Goal: Task Accomplishment & Management: Manage account settings

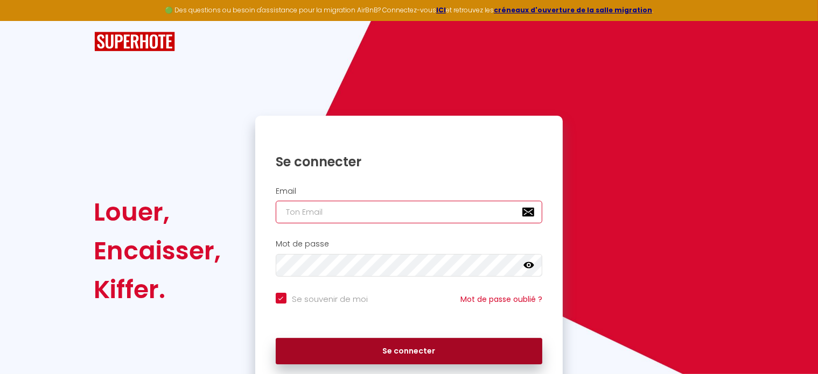
type input "[EMAIL_ADDRESS][DOMAIN_NAME]"
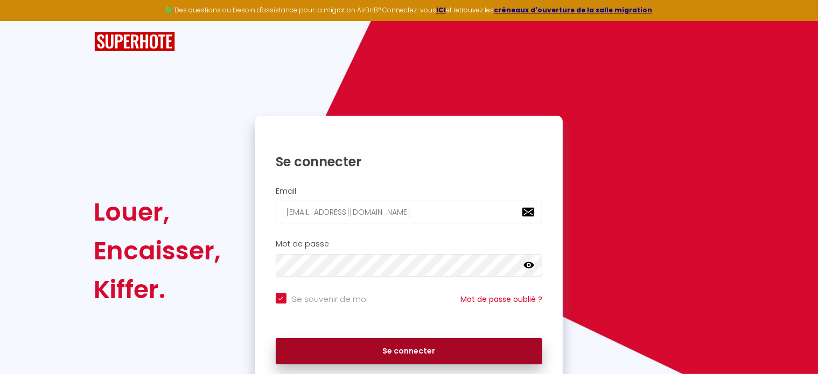
click at [399, 350] on button "Se connecter" at bounding box center [409, 351] width 267 height 27
checkbox input "true"
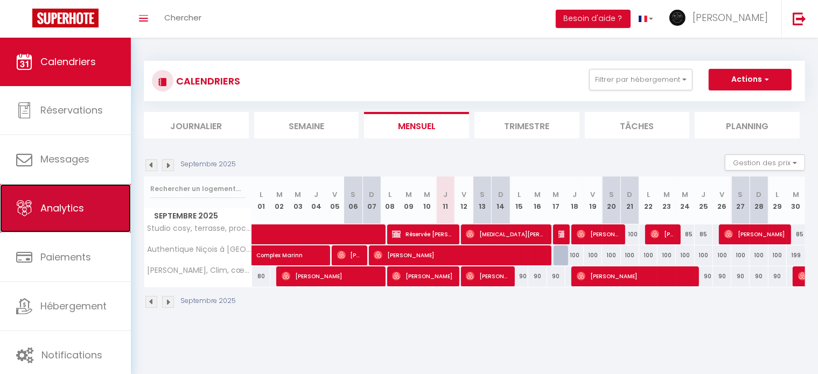
click at [67, 231] on link "Analytics" at bounding box center [65, 208] width 131 height 48
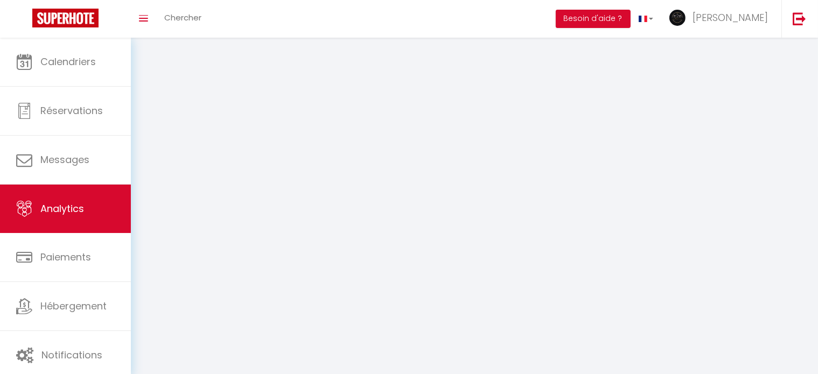
select select "2025"
select select "9"
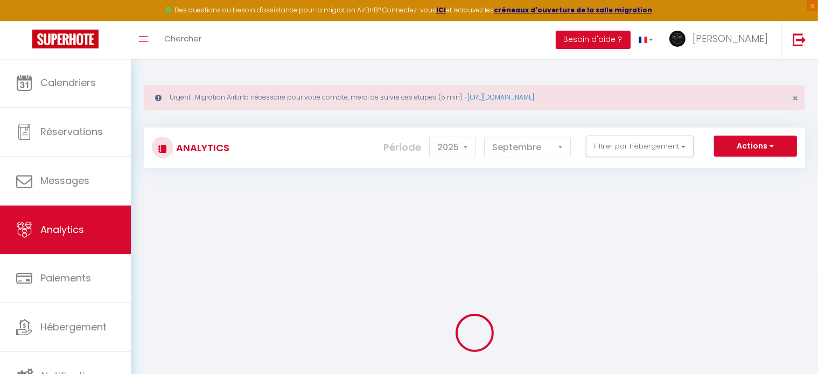
checkbox input "false"
checkbox tramway "false"
checkbox Masséna "false"
checkbox médecin "false"
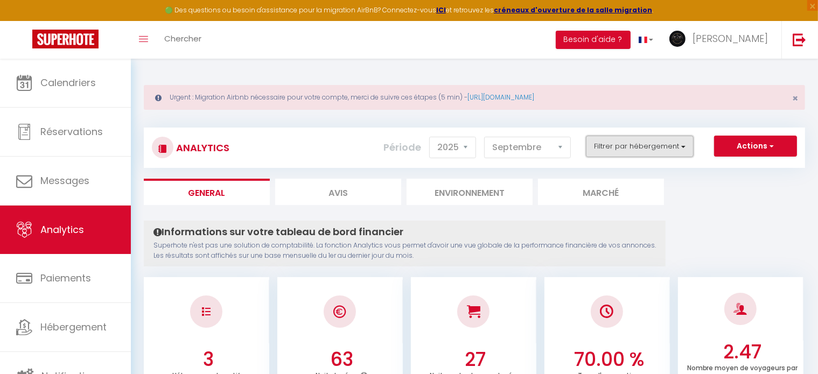
click at [676, 144] on button "Filtrer par hébergement" at bounding box center [640, 147] width 108 height 22
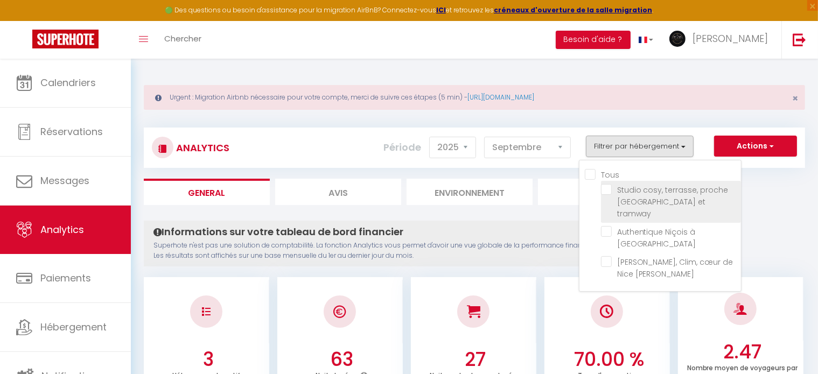
click at [613, 188] on tramway "checkbox" at bounding box center [671, 189] width 140 height 11
checkbox tramway "true"
checkbox Masséna "false"
checkbox médecin "false"
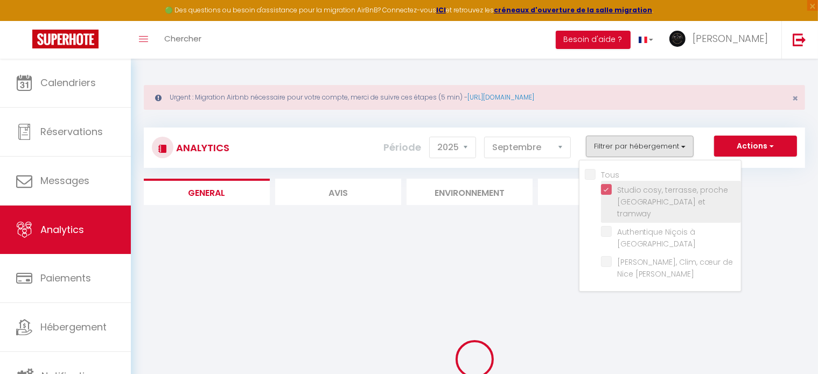
checkbox Masséna "false"
checkbox médecin "false"
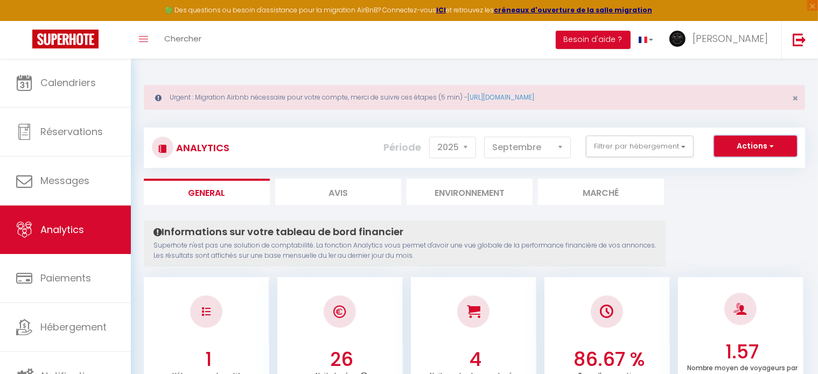
click at [770, 146] on span "button" at bounding box center [770, 146] width 6 height 11
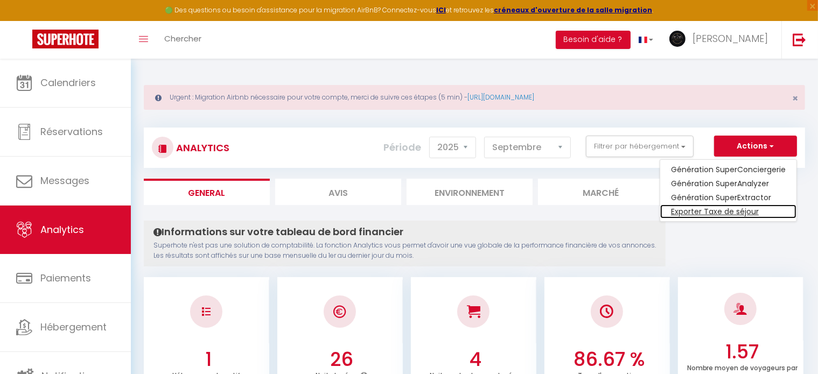
click at [738, 207] on link "Exporter Taxe de séjour" at bounding box center [728, 212] width 136 height 14
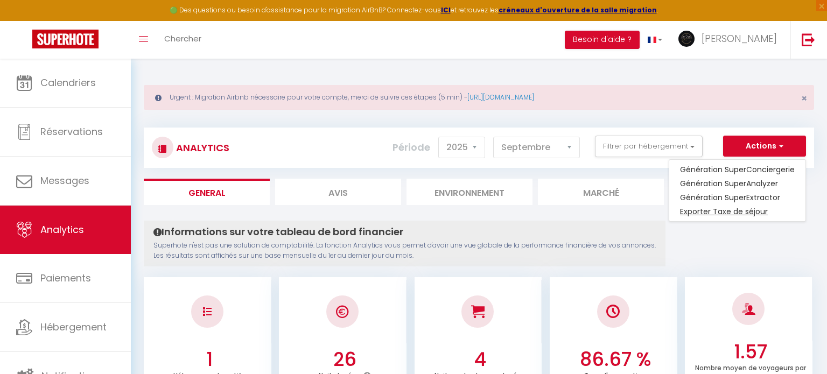
select select "09"
select select "2025"
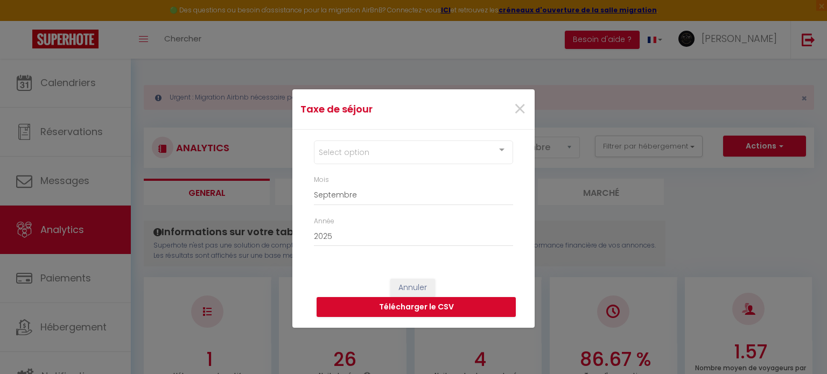
click at [502, 150] on div at bounding box center [502, 151] width 22 height 20
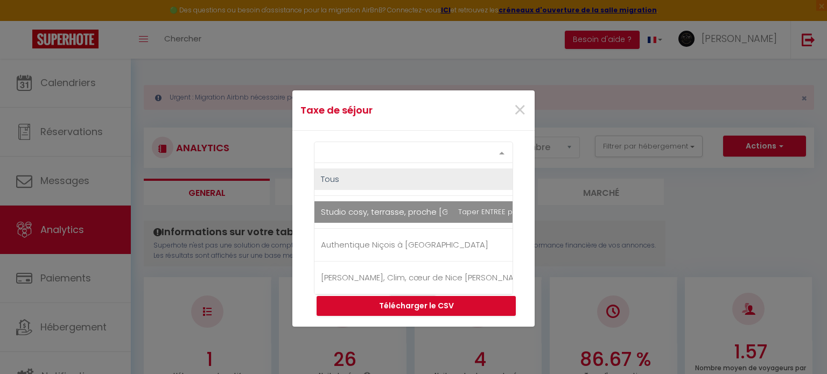
click at [472, 213] on span "Studio cosy, terrasse, proche [GEOGRAPHIC_DATA] et tramway" at bounding box center [445, 212] width 263 height 22
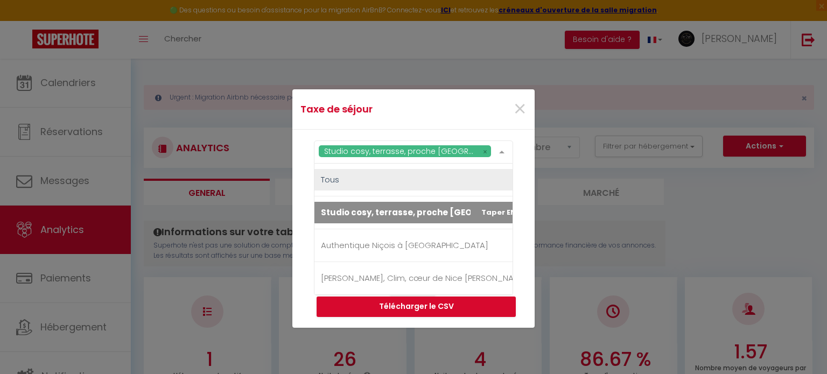
click at [529, 219] on div "Studio cosy, terrasse, proche [GEOGRAPHIC_DATA] et tramway [GEOGRAPHIC_DATA], t…" at bounding box center [413, 199] width 242 height 138
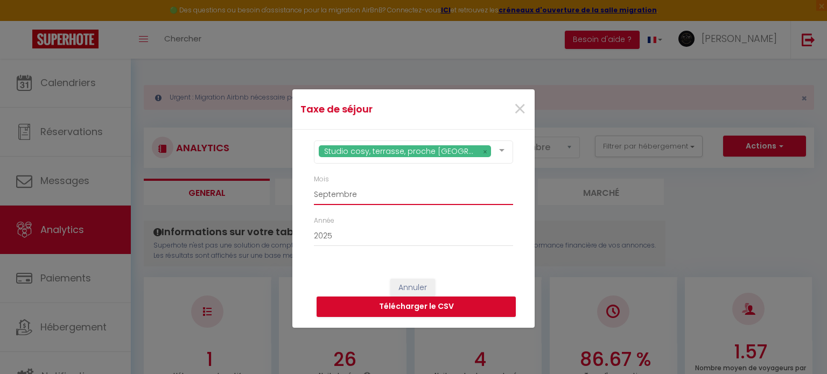
click at [444, 197] on select "[PERSON_NAME] Mars [PERSON_NAME] Juin Juillet Août Septembre Octobre Novembre D…" at bounding box center [413, 195] width 199 height 20
select select "04"
click at [314, 185] on select "[PERSON_NAME] Mars [PERSON_NAME] Juin Juillet Août Septembre Octobre Novembre D…" at bounding box center [413, 195] width 199 height 20
click at [404, 306] on button "Télécharger le CSV" at bounding box center [416, 307] width 199 height 20
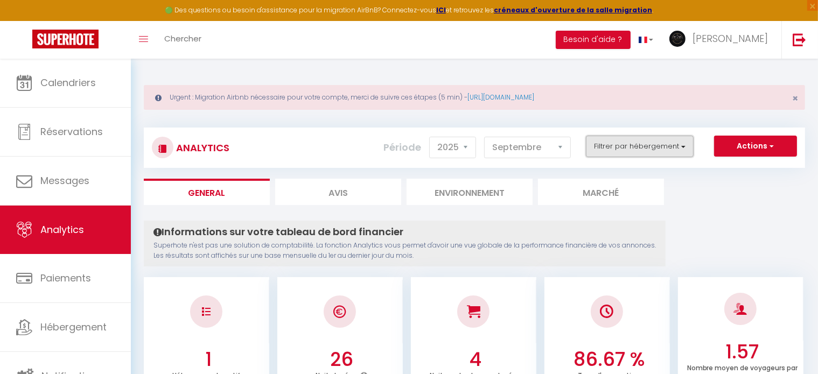
click at [679, 141] on button "Filtrer par hébergement" at bounding box center [640, 147] width 108 height 22
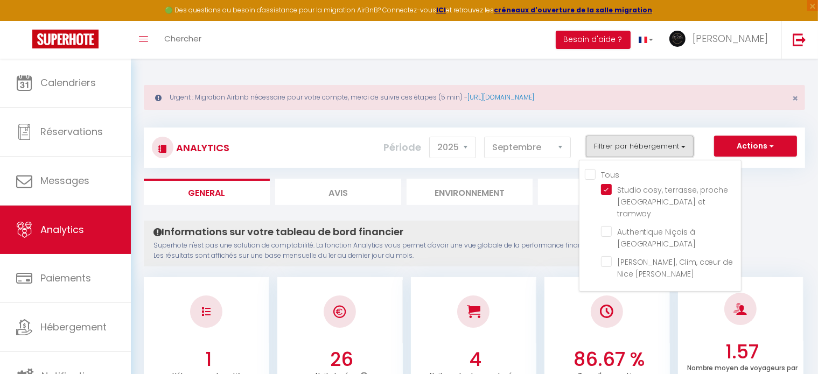
click at [678, 142] on button "Filtrer par hébergement" at bounding box center [640, 147] width 108 height 22
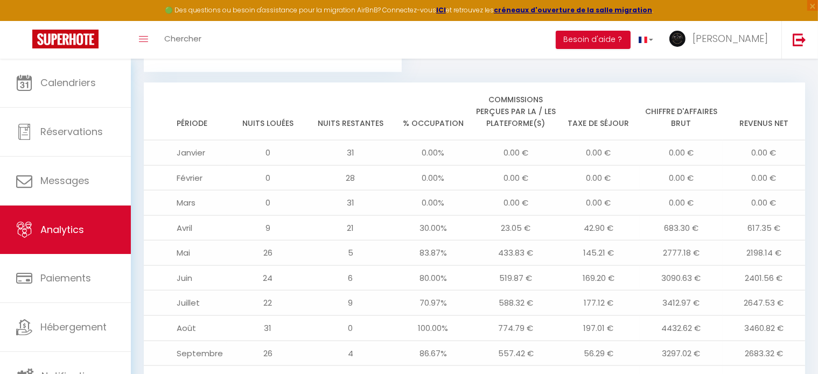
scroll to position [1230, 0]
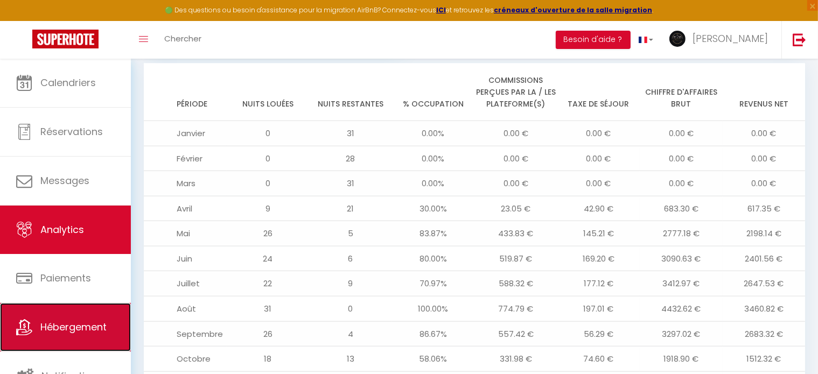
click at [78, 316] on link "Hébergement" at bounding box center [65, 327] width 131 height 48
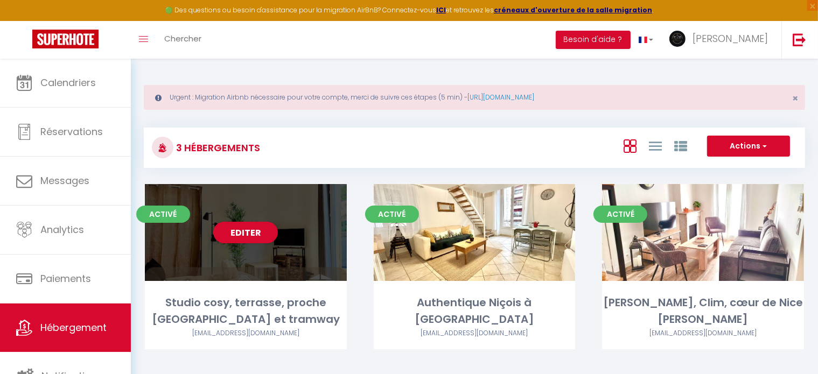
click at [291, 260] on div "Editer" at bounding box center [246, 232] width 202 height 97
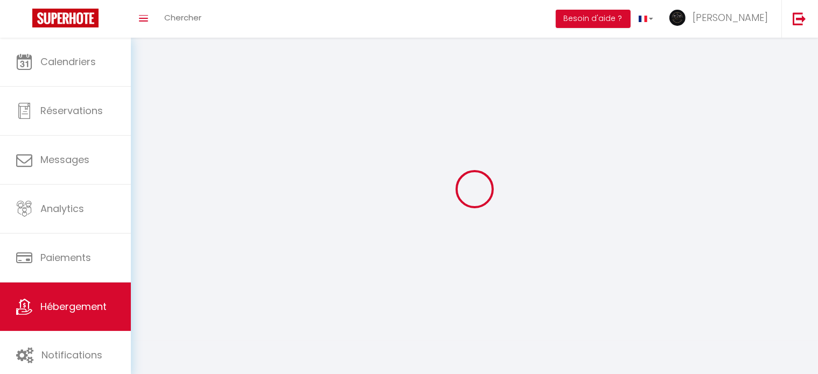
select select "28"
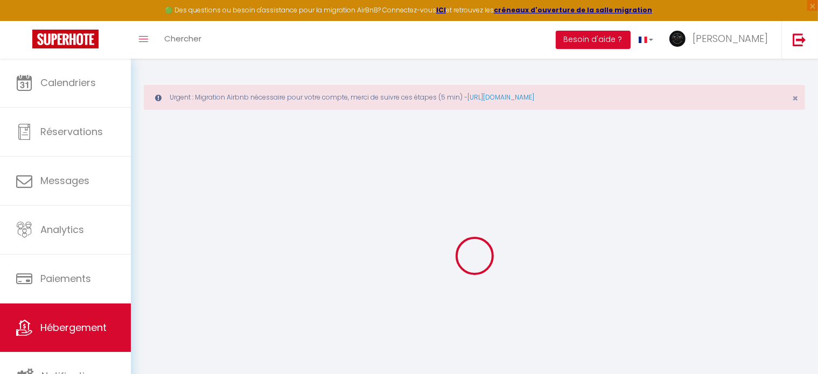
select select
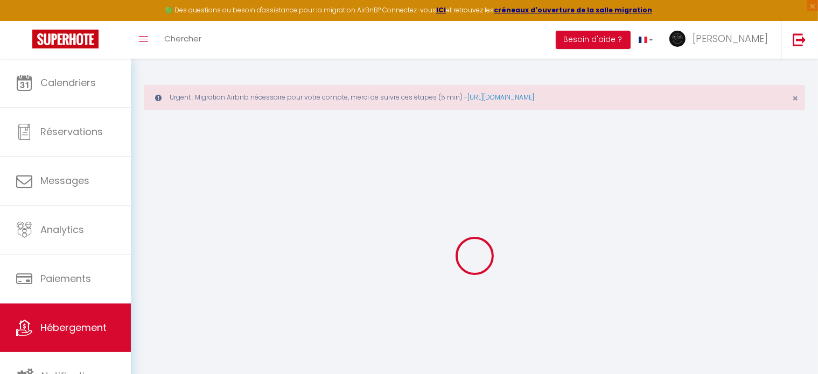
select select
checkbox input "false"
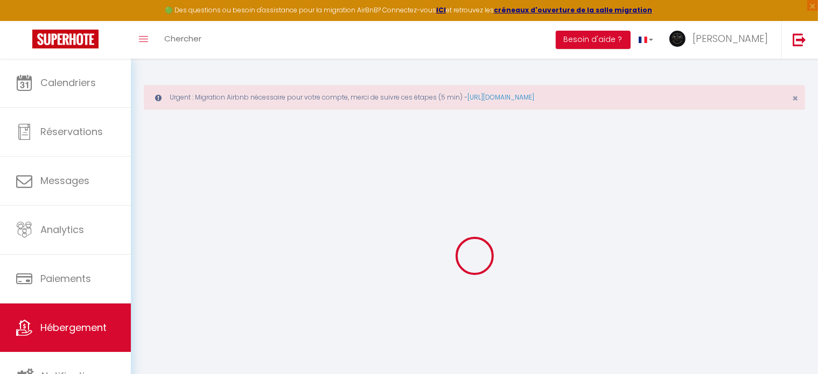
select select
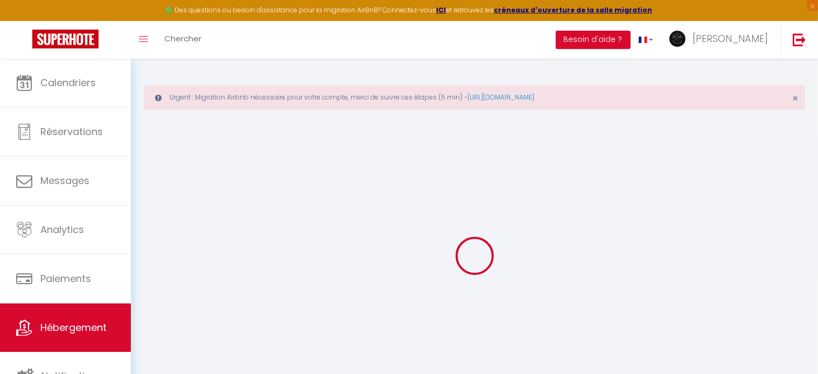
select select
checkbox input "false"
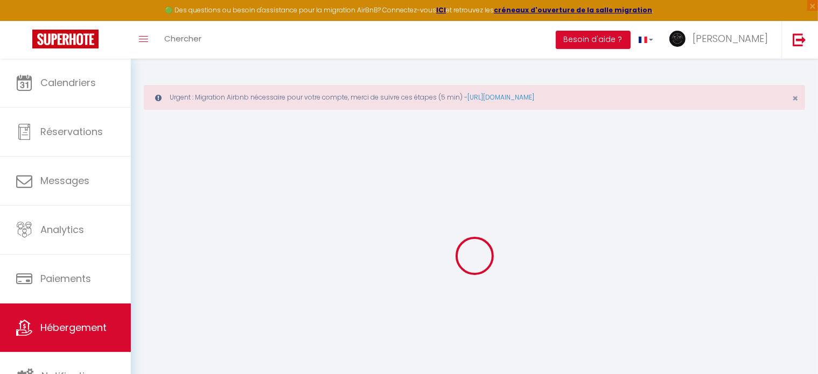
checkbox input "false"
select select
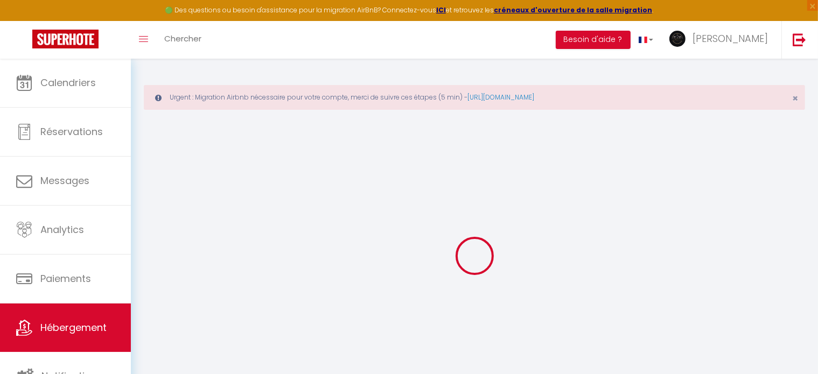
select select
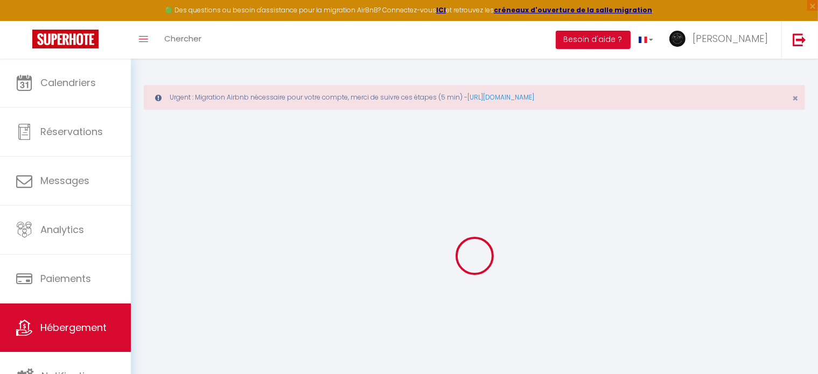
checkbox input "false"
select select
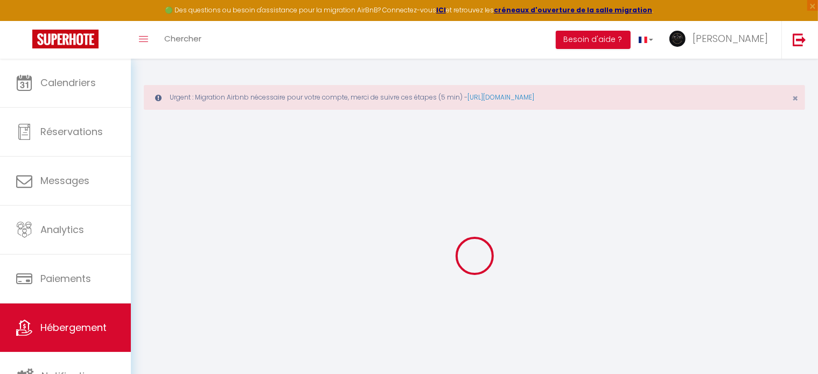
select select
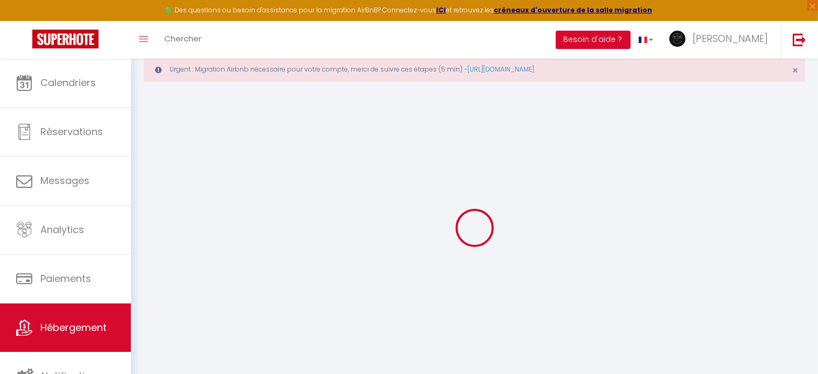
scroll to position [58, 0]
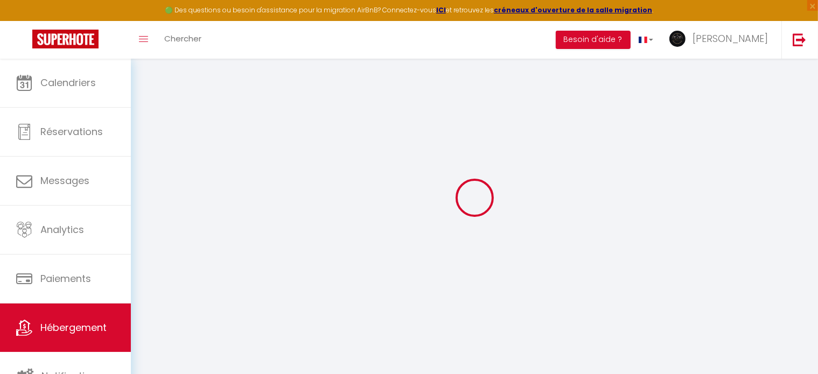
select select
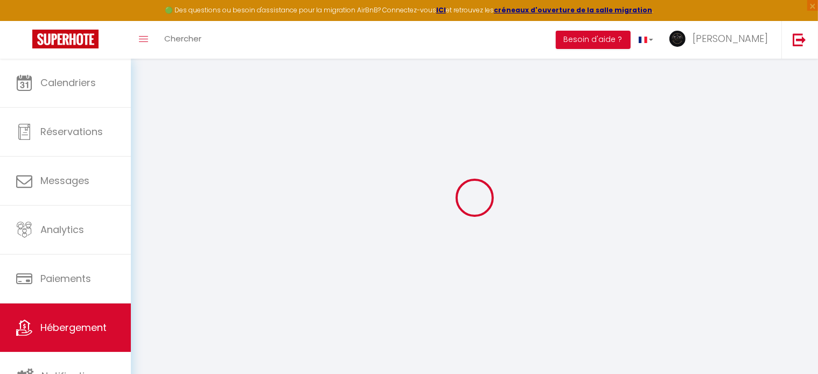
select select
checkbox input "false"
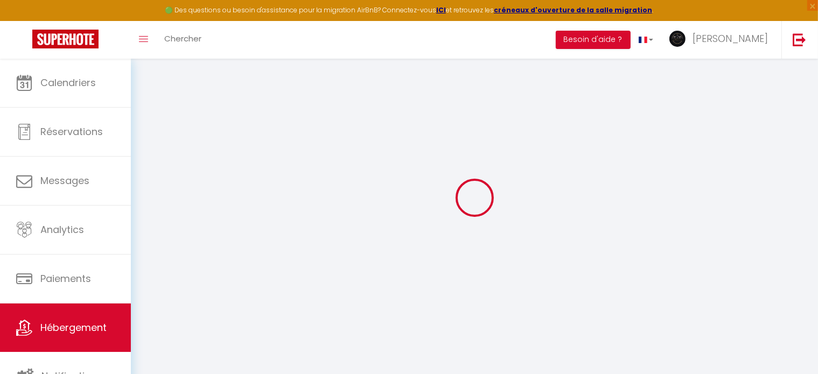
select select
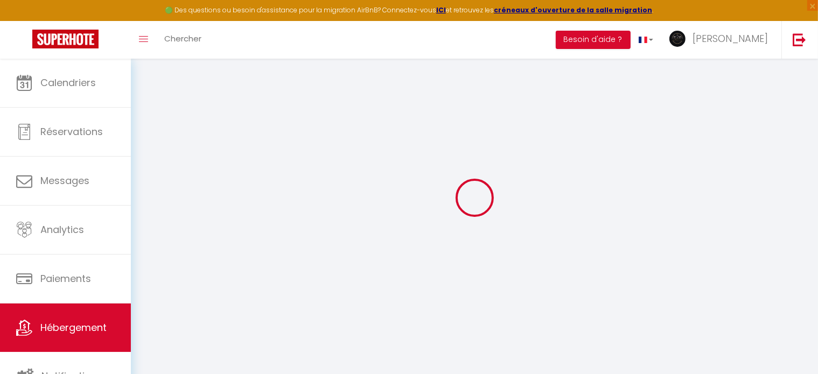
select select
checkbox input "false"
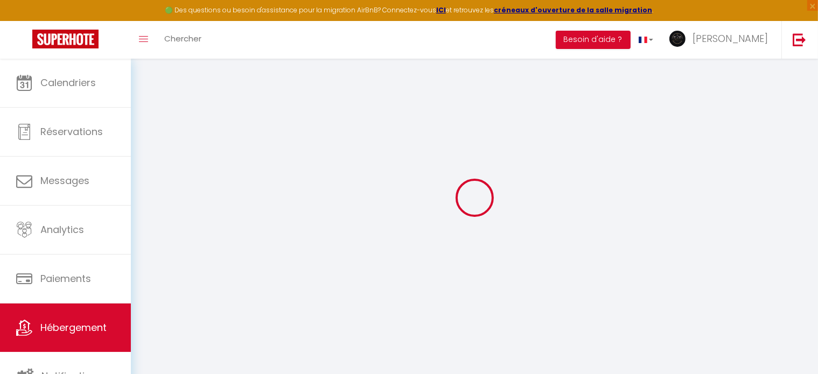
checkbox input "false"
select select
type input "Studio cosy, terrasse, proche [GEOGRAPHIC_DATA] et tramway"
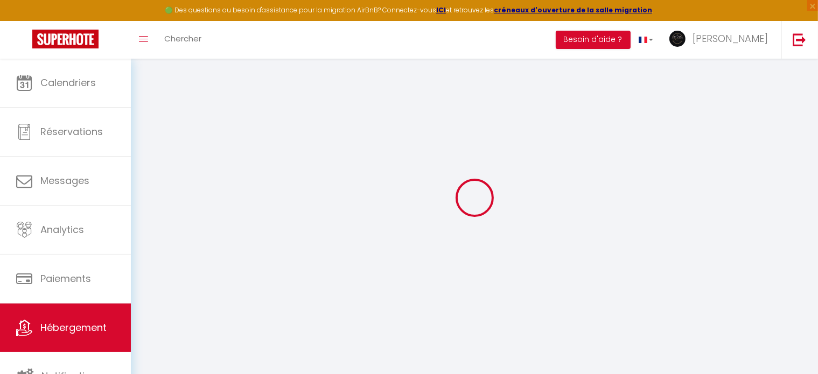
type input "[PERSON_NAME]"
type input "[STREET_ADDRESS]"
type input "06000"
type input "Nice"
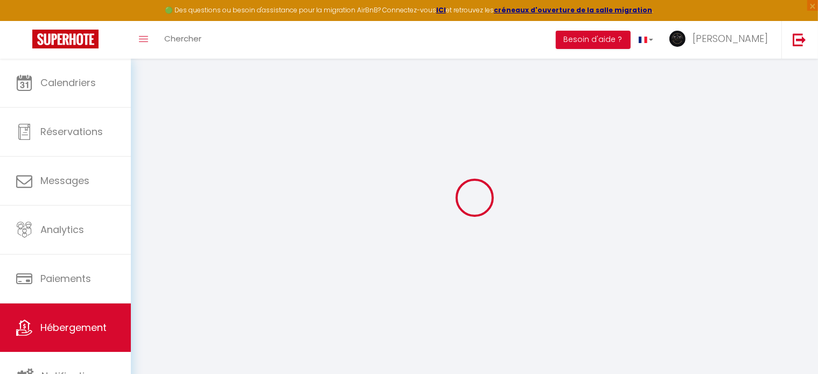
select select "2"
select select "0"
type input "95"
type input "49"
type input "6.7"
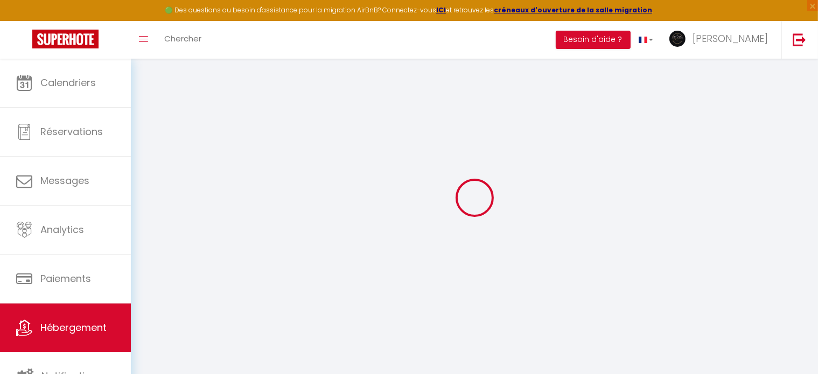
type input "0"
type input "350"
select select
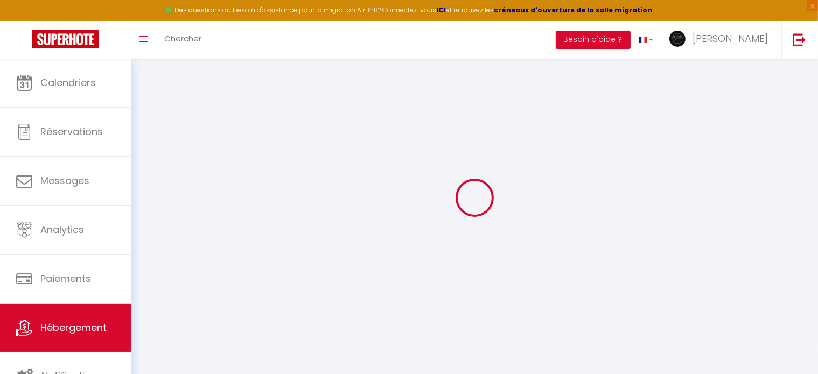
select select
type input "7 Impasse Saint Laurent [PERSON_NAME]"
type input "06000"
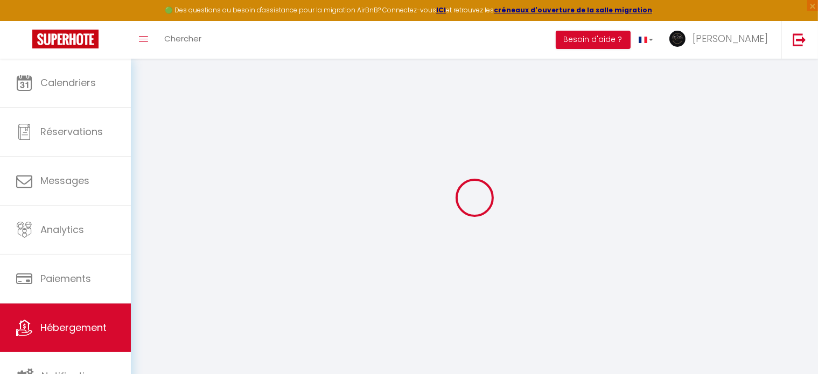
type input "Nice"
type input "[EMAIL_ADDRESS][DOMAIN_NAME]"
select select
checkbox input "false"
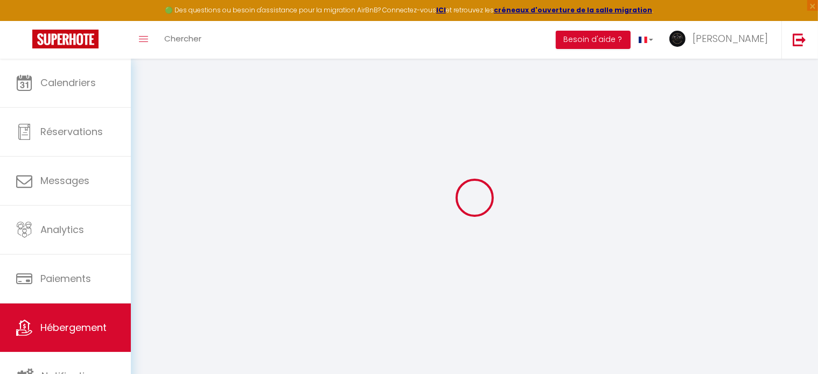
checkbox input "true"
checkbox input "false"
radio input "true"
type input "48"
type input "0"
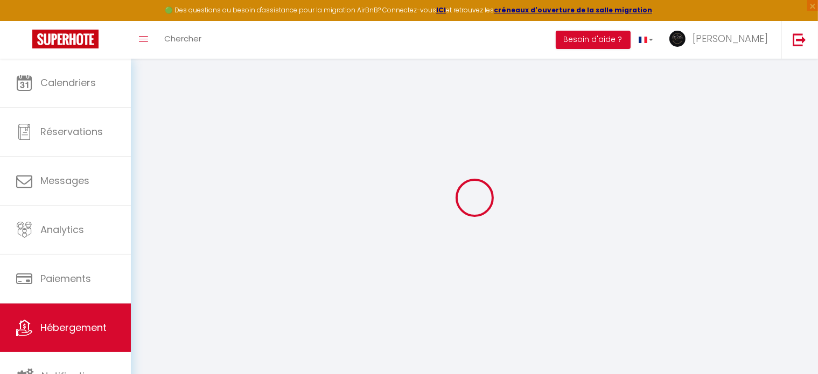
type input "0"
select select "44155"
select select
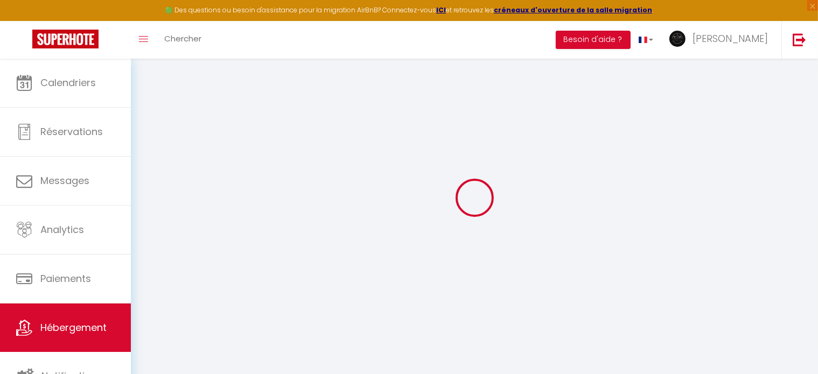
select select
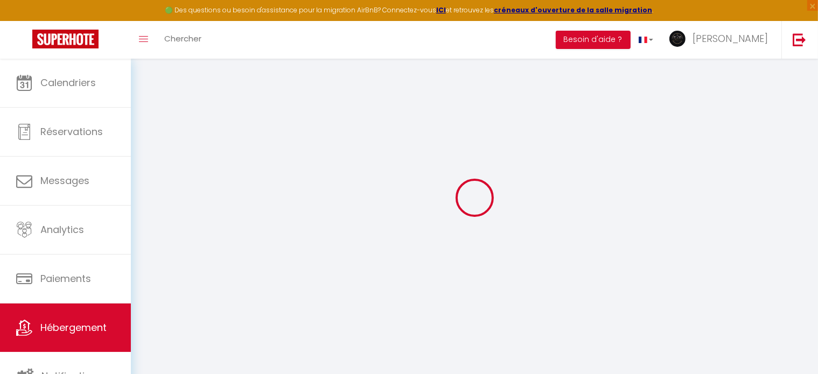
select select
checkbox input "false"
checkbox input "true"
checkbox input "false"
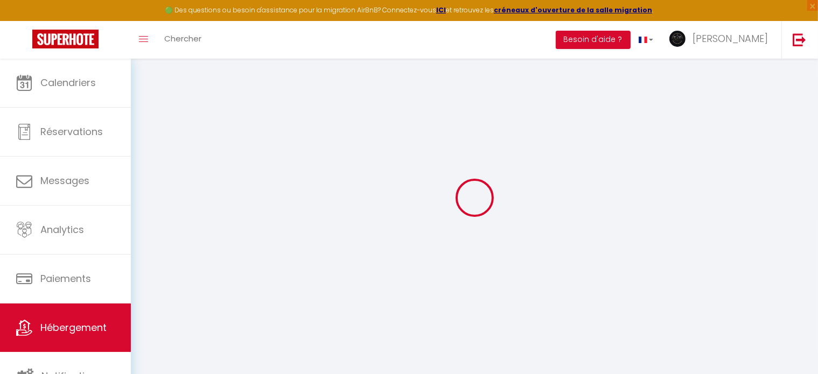
select select
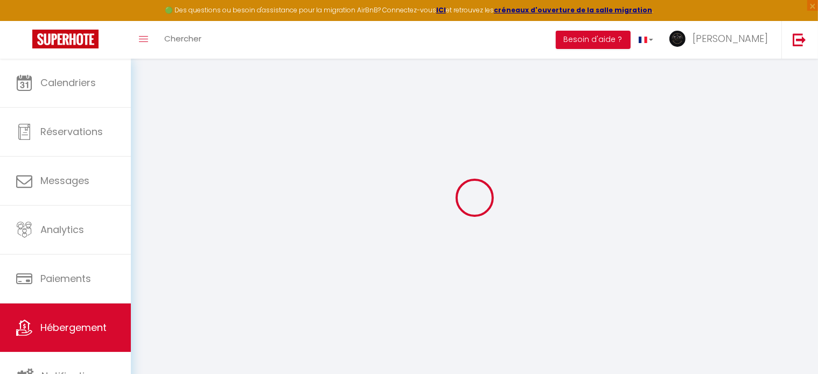
select select
checkbox input "false"
checkbox input "true"
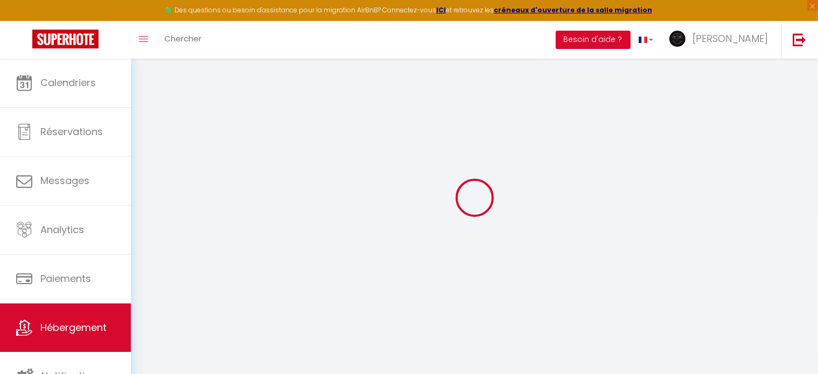
checkbox input "false"
select select
checkbox input "false"
checkbox input "true"
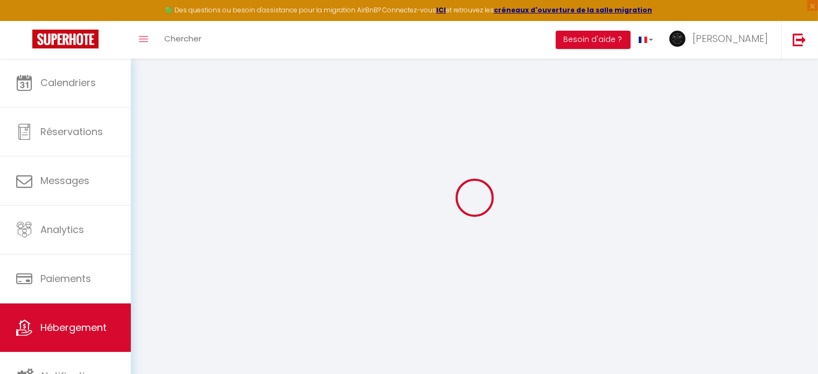
checkbox input "false"
select select "16:00"
select select
select select "10:00"
select select "30"
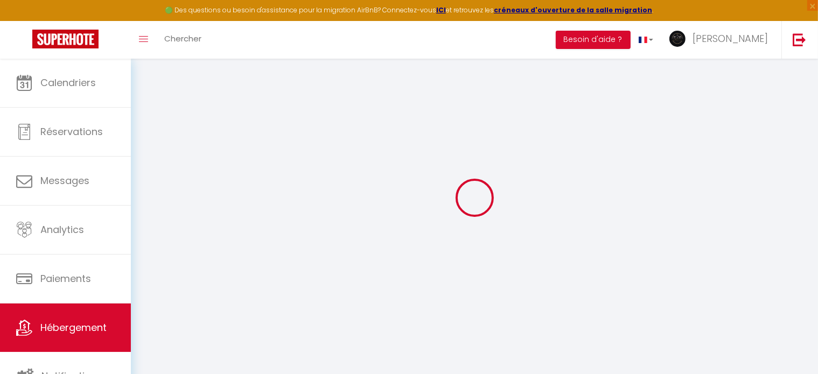
select select "30"
select select "07:00"
select select
checkbox input "false"
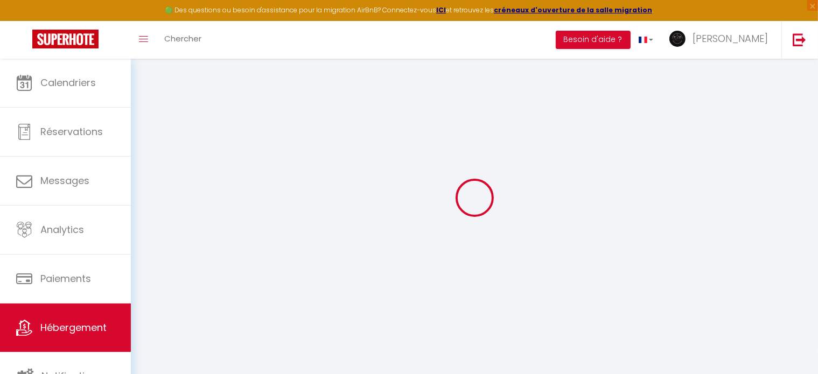
checkbox input "false"
checkbox input "true"
checkbox input "false"
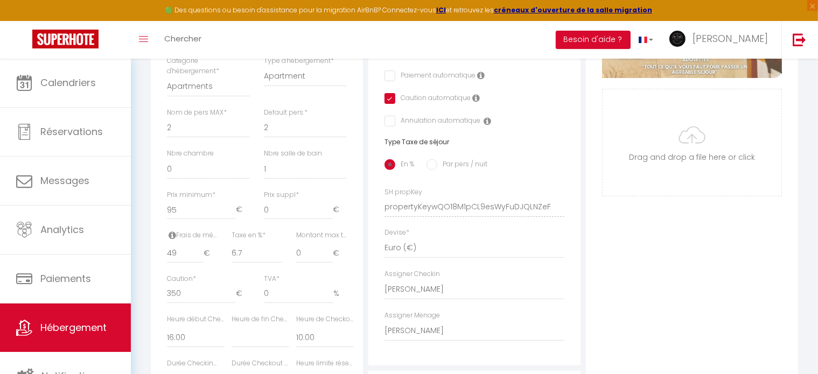
scroll to position [405, 0]
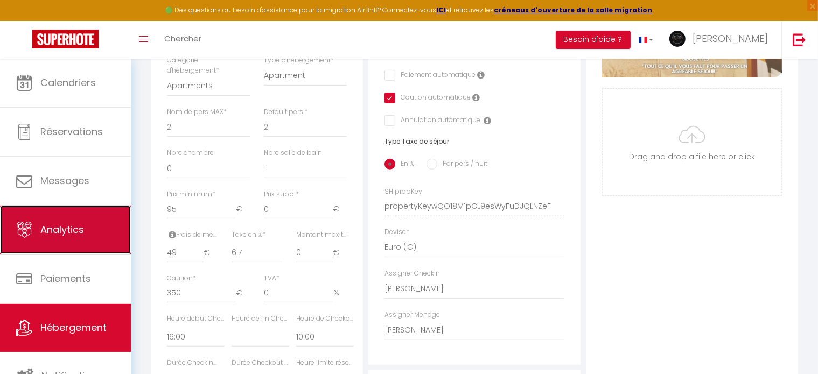
click at [56, 228] on span "Analytics" at bounding box center [62, 229] width 44 height 13
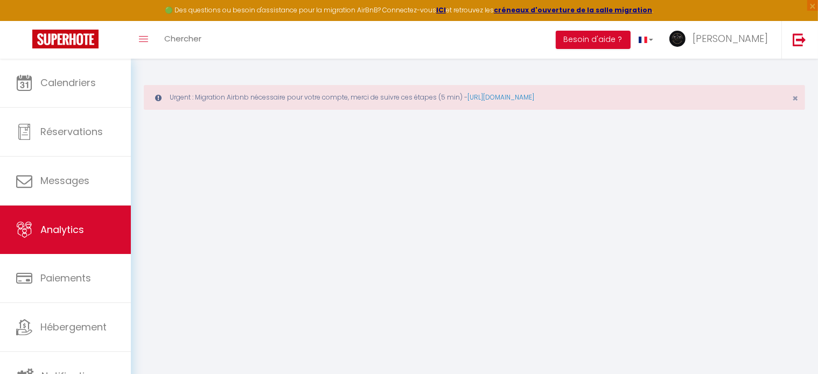
select select "2025"
select select "9"
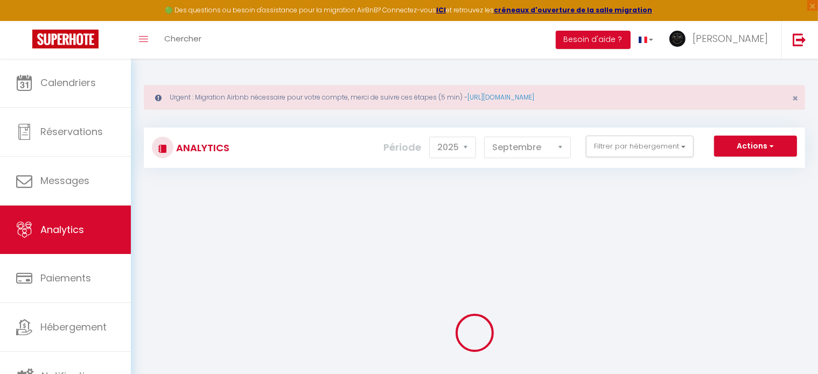
checkbox input "false"
checkbox tramway "false"
checkbox Masséna "false"
checkbox médecin "false"
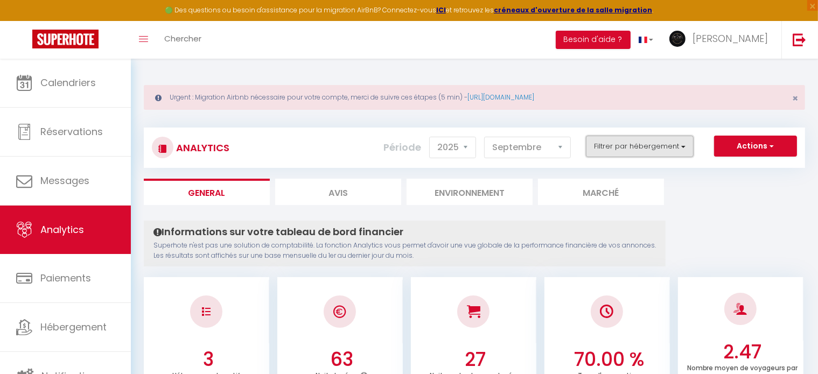
click at [683, 147] on button "Filtrer par hébergement" at bounding box center [640, 147] width 108 height 22
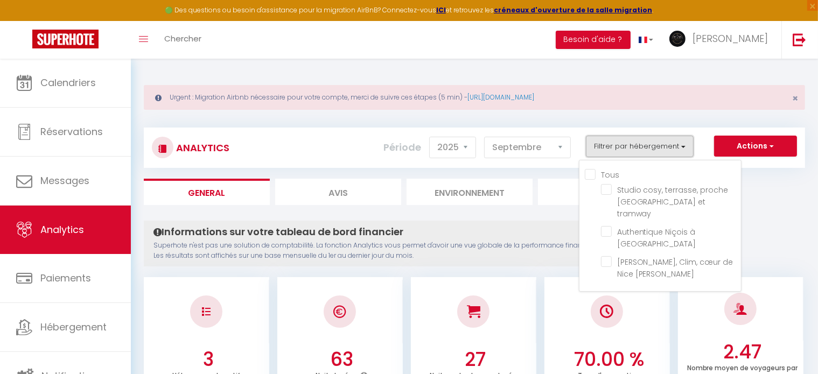
click at [683, 147] on button "Filtrer par hébergement" at bounding box center [640, 147] width 108 height 22
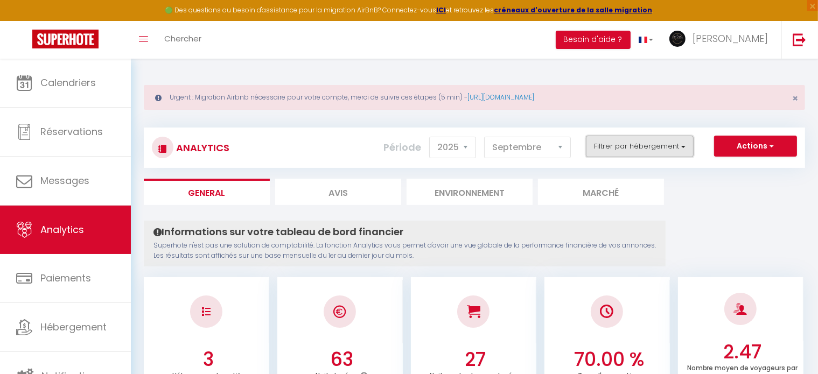
click at [683, 147] on button "Filtrer par hébergement" at bounding box center [640, 147] width 108 height 22
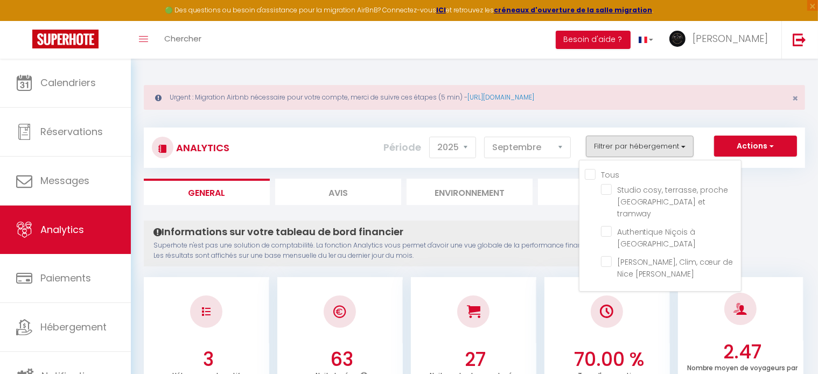
click at [601, 187] on ul "Tous Studio cosy, terrasse, proche [GEOGRAPHIC_DATA] et tramway Authentique Niç…" at bounding box center [663, 225] width 156 height 115
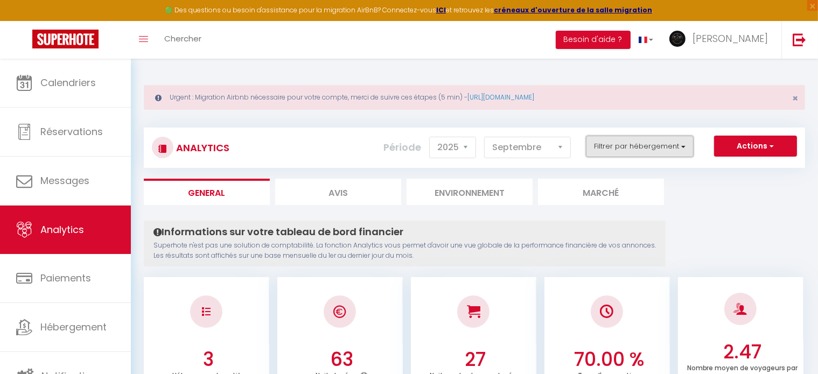
click at [680, 154] on button "Filtrer par hébergement" at bounding box center [640, 147] width 108 height 22
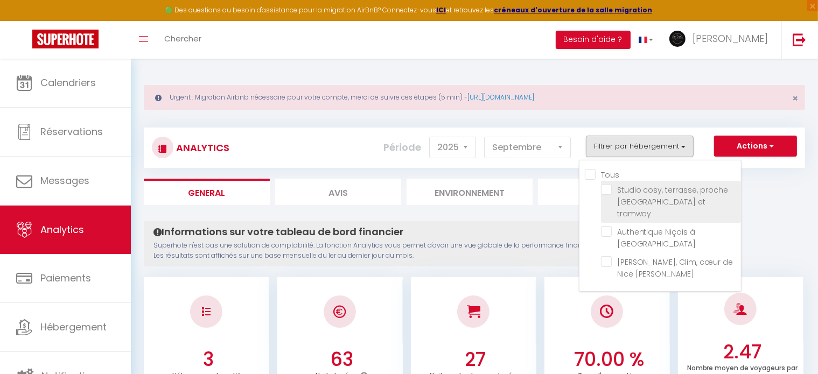
click at [614, 187] on tramway "checkbox" at bounding box center [671, 189] width 140 height 11
checkbox tramway "true"
checkbox Masséna "false"
checkbox médecin "false"
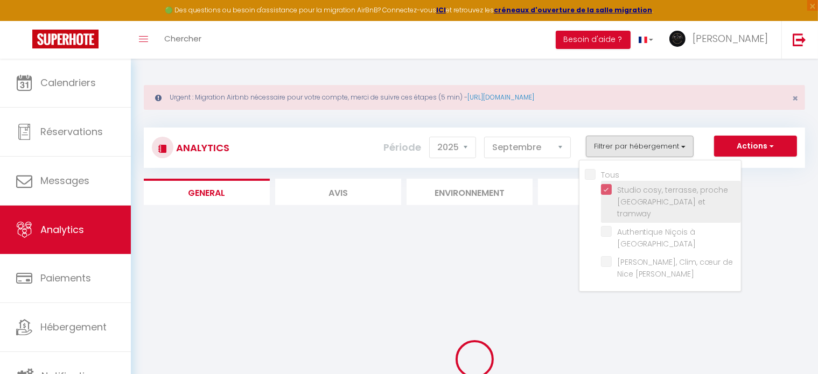
checkbox Masséna "false"
checkbox médecin "false"
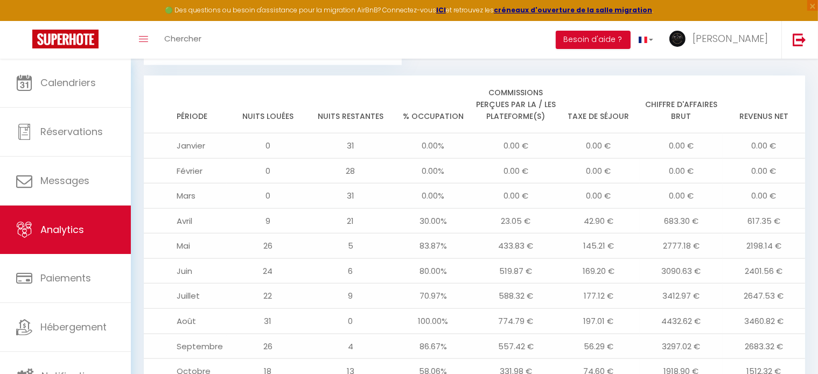
scroll to position [1218, 0]
